Goal: Find specific page/section: Find specific page/section

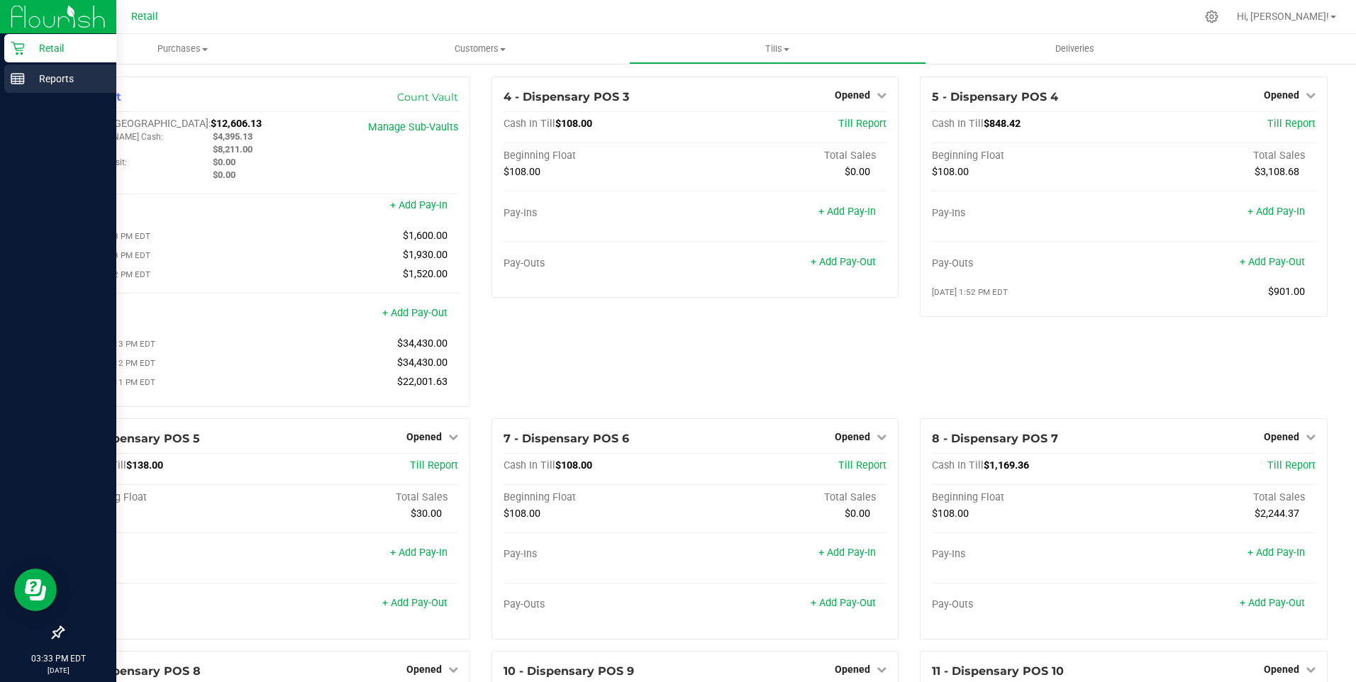
click at [25, 74] on p "Reports" at bounding box center [67, 78] width 85 height 17
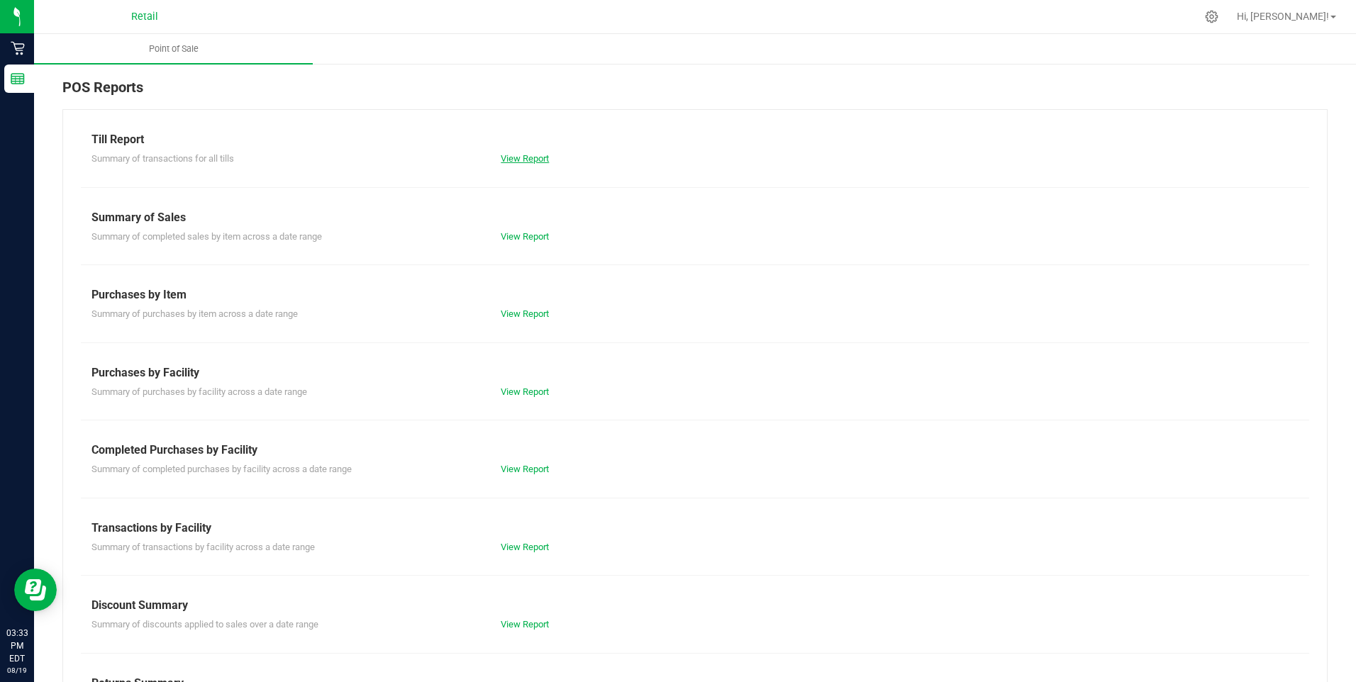
click at [535, 160] on link "View Report" at bounding box center [525, 158] width 48 height 11
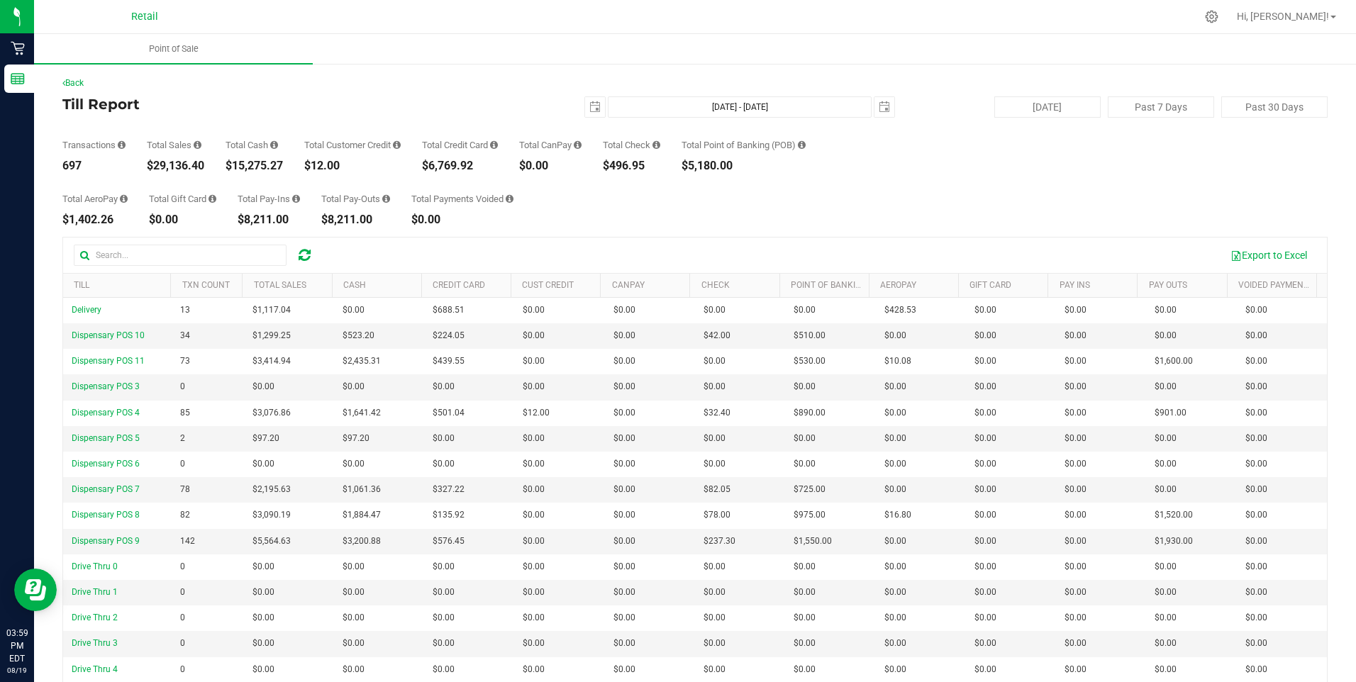
click at [376, 94] on div "Back Till Report [DATE] [DATE] - [DATE] [DATE] [DATE] Past 7 Days Past 30 Days …" at bounding box center [694, 420] width 1265 height 686
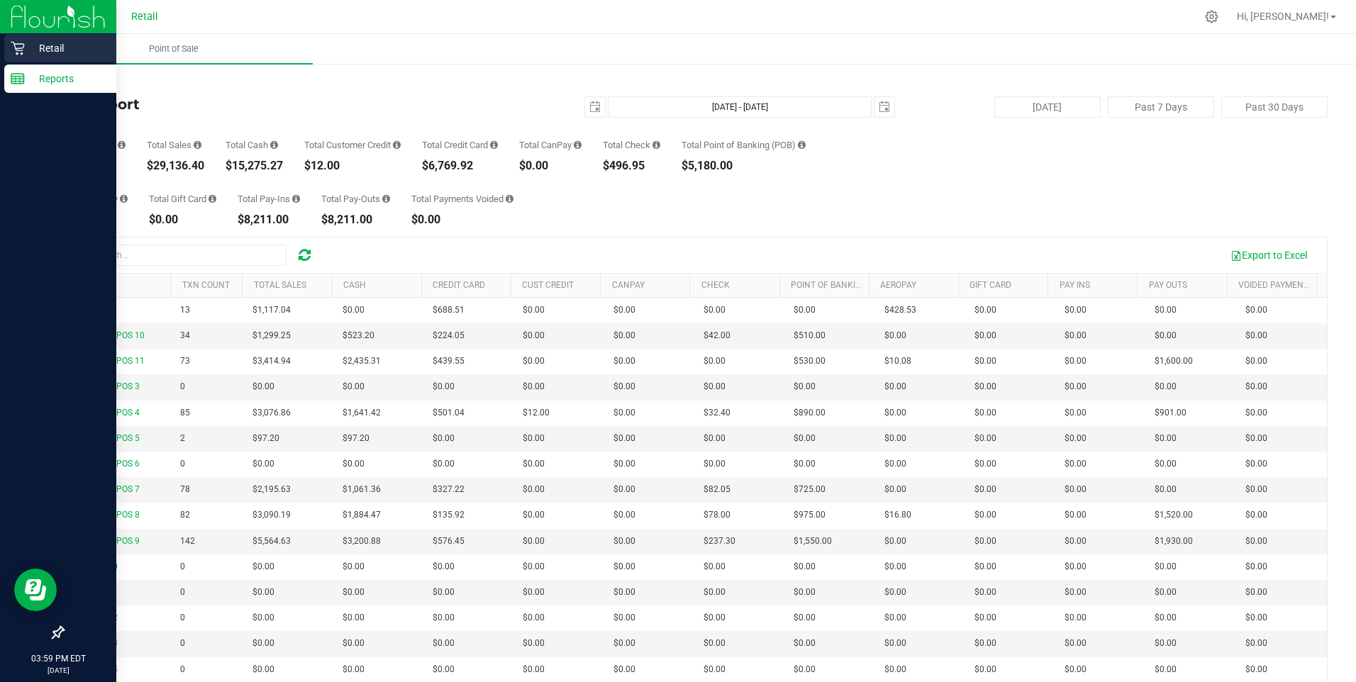
click at [22, 47] on icon at bounding box center [18, 48] width 14 height 14
